Goal: Task Accomplishment & Management: Use online tool/utility

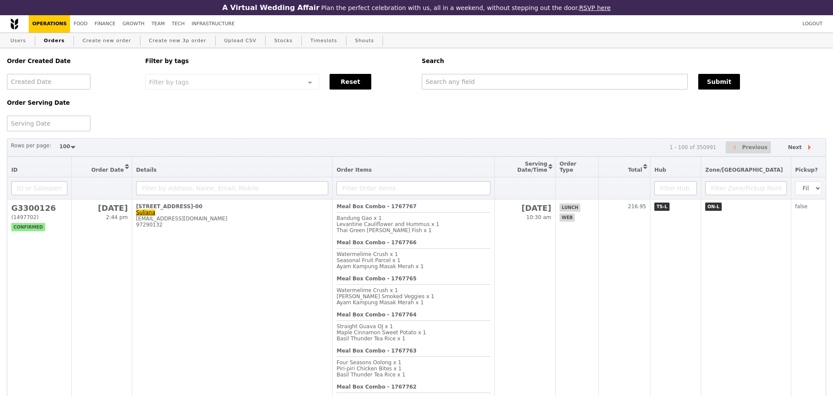
select select "100"
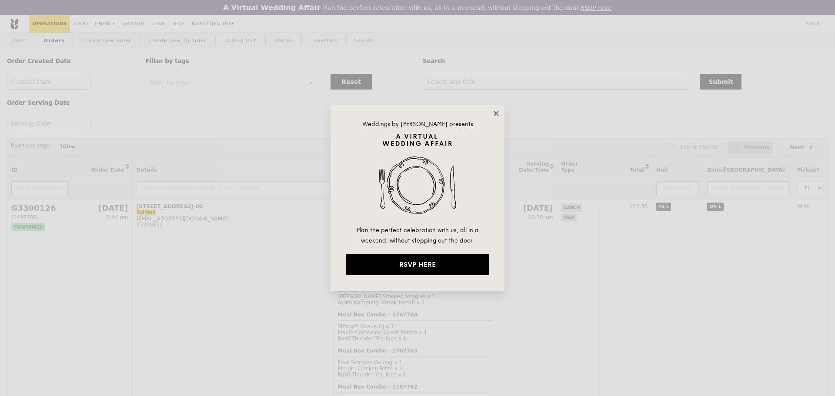
click at [496, 114] on icon at bounding box center [496, 113] width 5 height 5
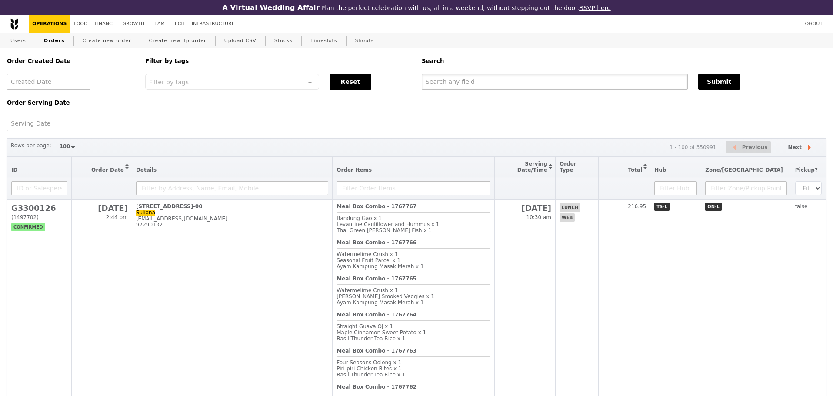
click at [488, 87] on input "text" at bounding box center [555, 82] width 266 height 16
type input "jll"
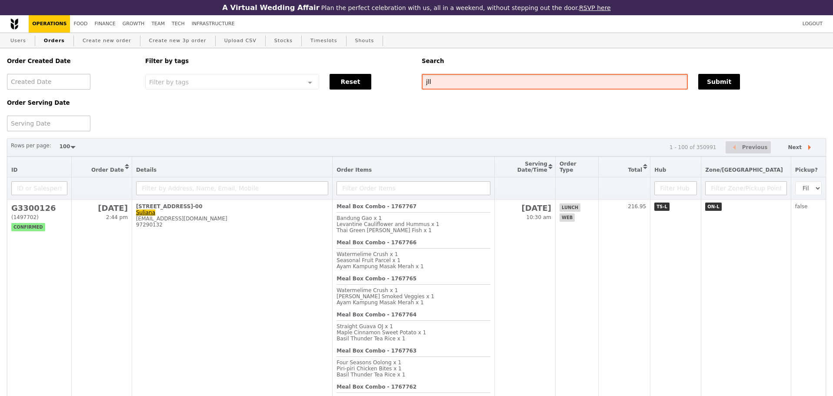
click at [488, 87] on input "jll" at bounding box center [555, 82] width 266 height 16
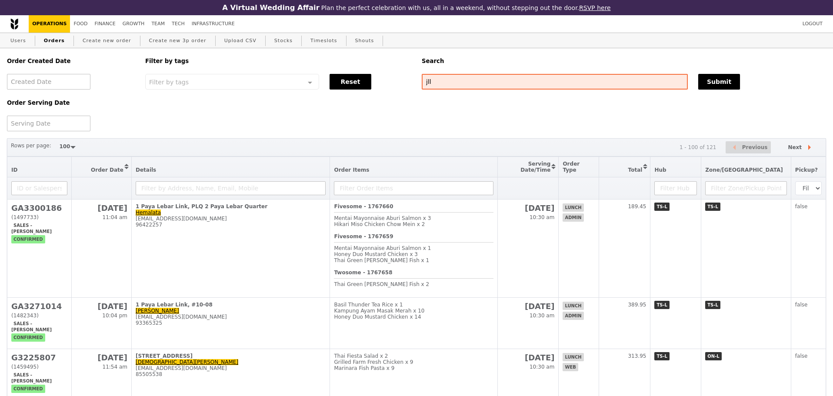
click at [733, 82] on button "Submit" at bounding box center [719, 82] width 42 height 16
click at [413, 131] on div "Order Created Date Order Serving Date Filter by tags Filter by tags Meal_Plan W…" at bounding box center [417, 89] width 830 height 83
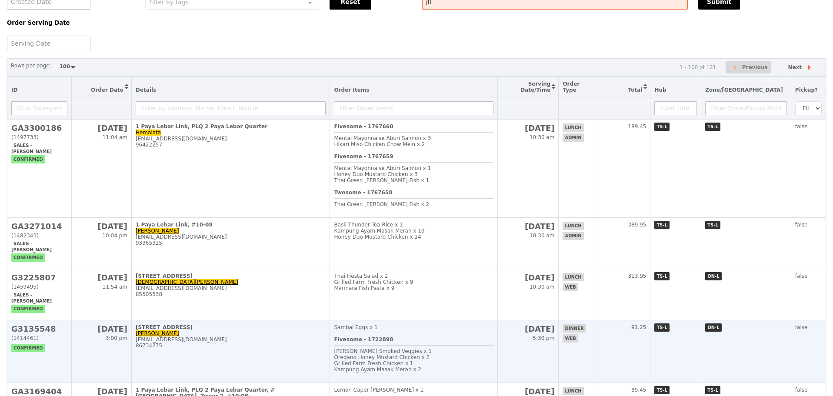
scroll to position [145, 0]
